Goal: Find specific page/section: Find specific page/section

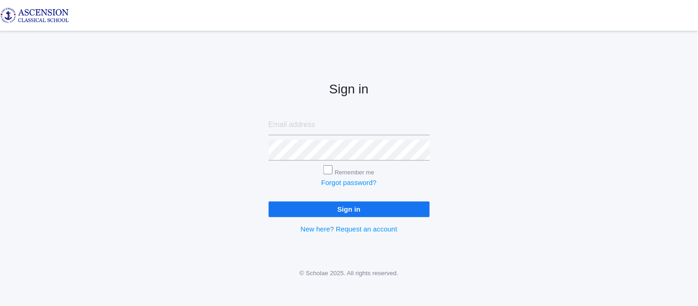
type input "[EMAIL_ADDRESS][DOMAIN_NAME]"
click at [338, 210] on input "Sign in" at bounding box center [349, 208] width 161 height 15
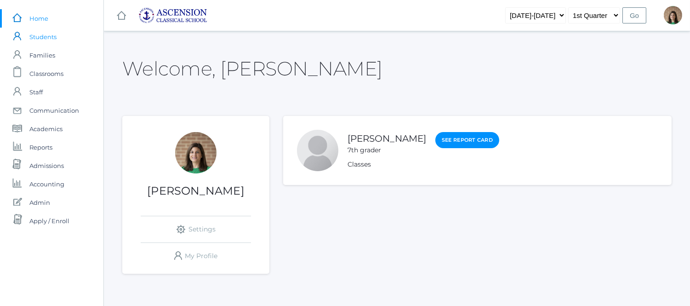
click at [42, 33] on span "Students" at bounding box center [42, 37] width 27 height 18
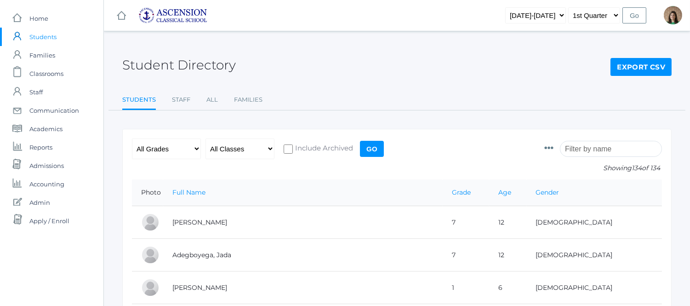
click at [42, 33] on span "Students" at bounding box center [42, 37] width 27 height 18
click at [44, 17] on span "Home" at bounding box center [38, 18] width 19 height 18
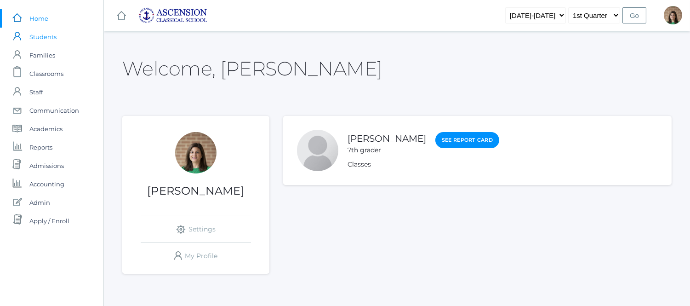
click at [44, 39] on span "Students" at bounding box center [42, 37] width 27 height 18
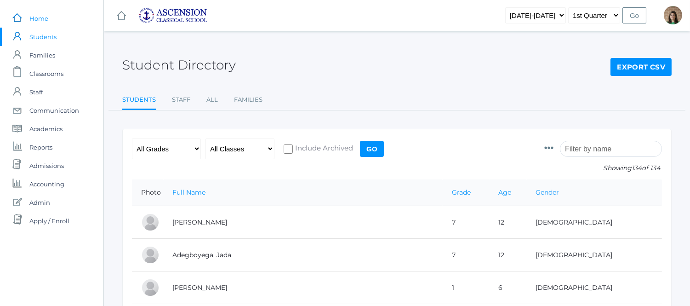
click at [43, 16] on span "Home" at bounding box center [38, 18] width 19 height 18
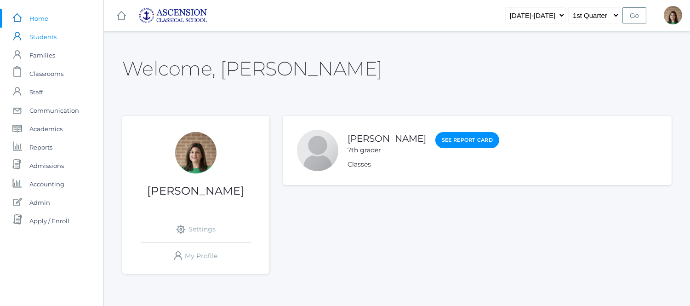
click at [39, 39] on span "Students" at bounding box center [42, 37] width 27 height 18
